Goal: Information Seeking & Learning: Learn about a topic

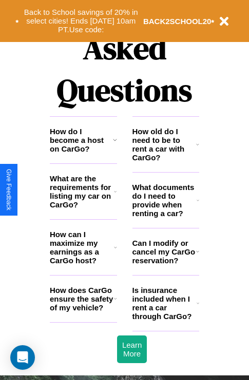
scroll to position [1242, 0]
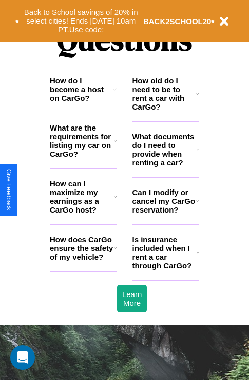
click at [115, 252] on icon at bounding box center [115, 248] width 3 height 8
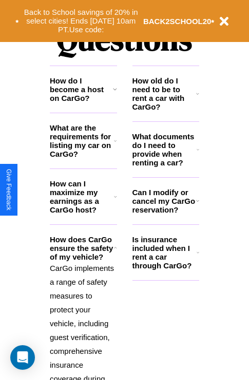
click at [197, 257] on icon at bounding box center [197, 253] width 3 height 8
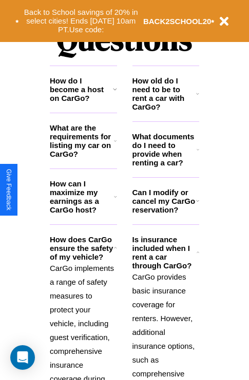
click at [115, 252] on icon at bounding box center [115, 248] width 3 height 8
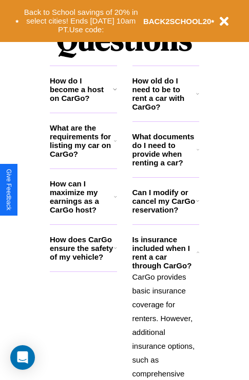
click at [115, 201] on icon at bounding box center [115, 197] width 3 height 8
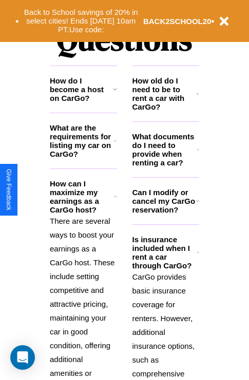
click at [197, 253] on polyline at bounding box center [197, 252] width 2 height 1
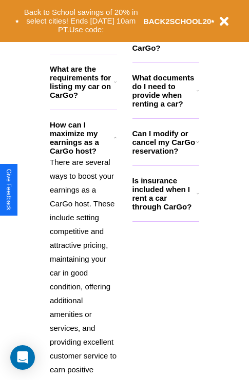
scroll to position [1240, 0]
